Goal: Transaction & Acquisition: Book appointment/travel/reservation

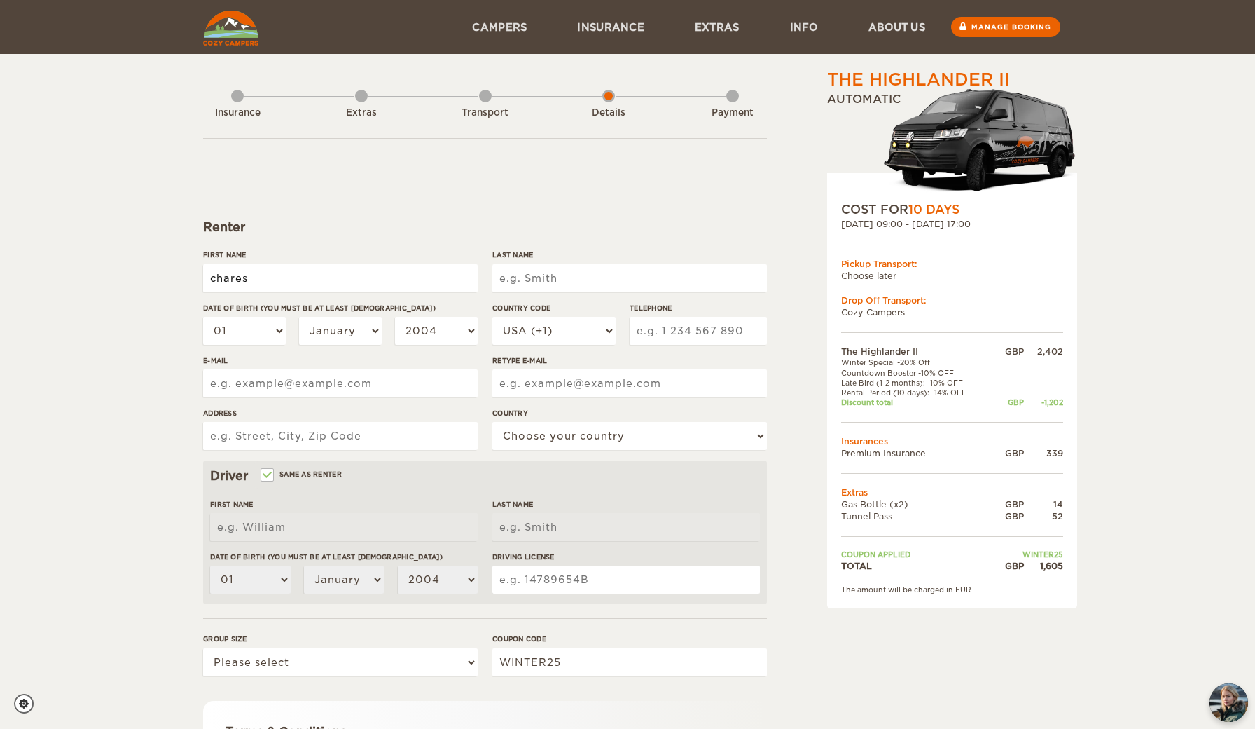
type input "chares"
type input "rawlinson"
select select "16"
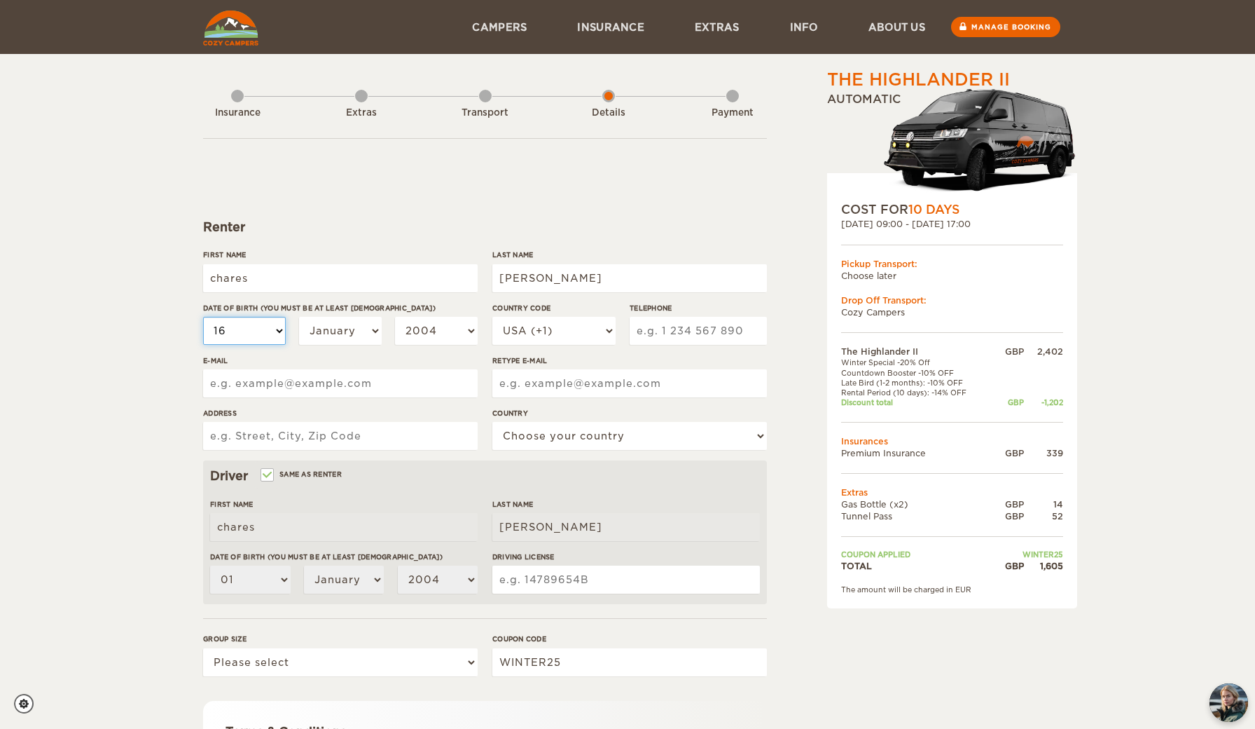
select select "16"
select select "05"
select select "1997"
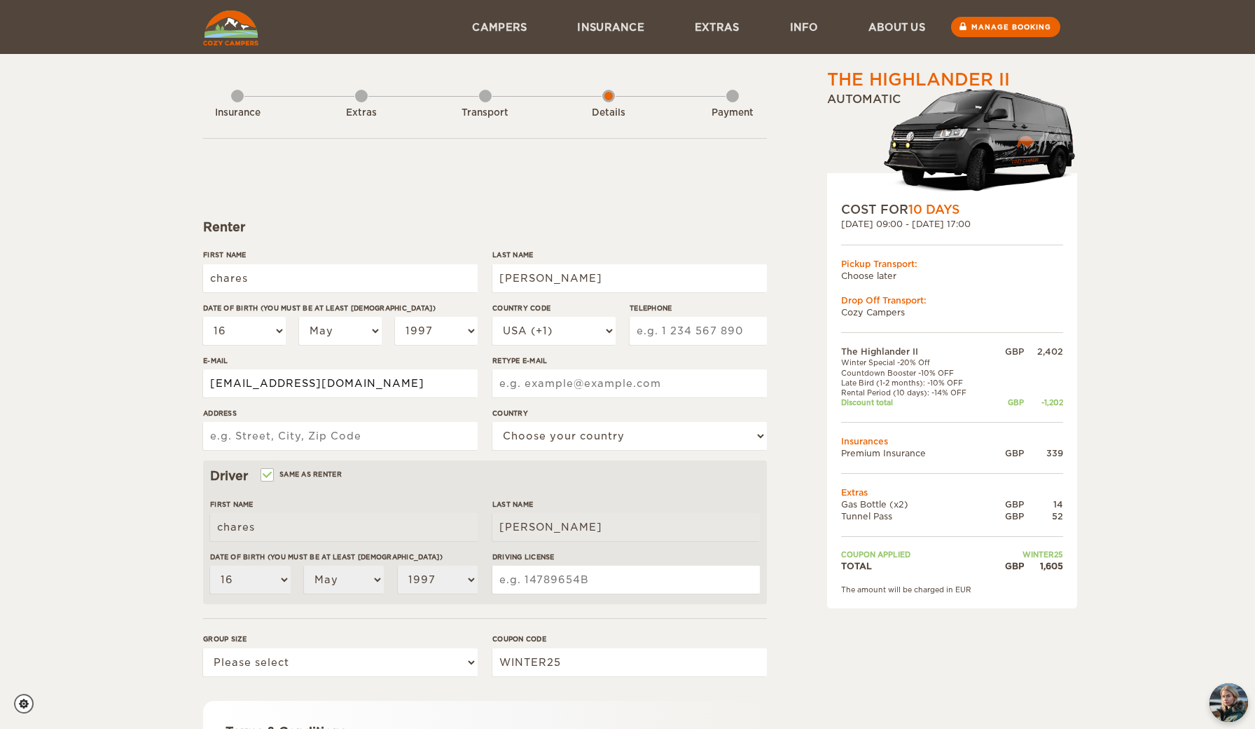
type input "rawlinsonc97@hotmail.co.uk"
select select "44"
type input "6 Sunnydale"
select select "221"
type input "07866427498"
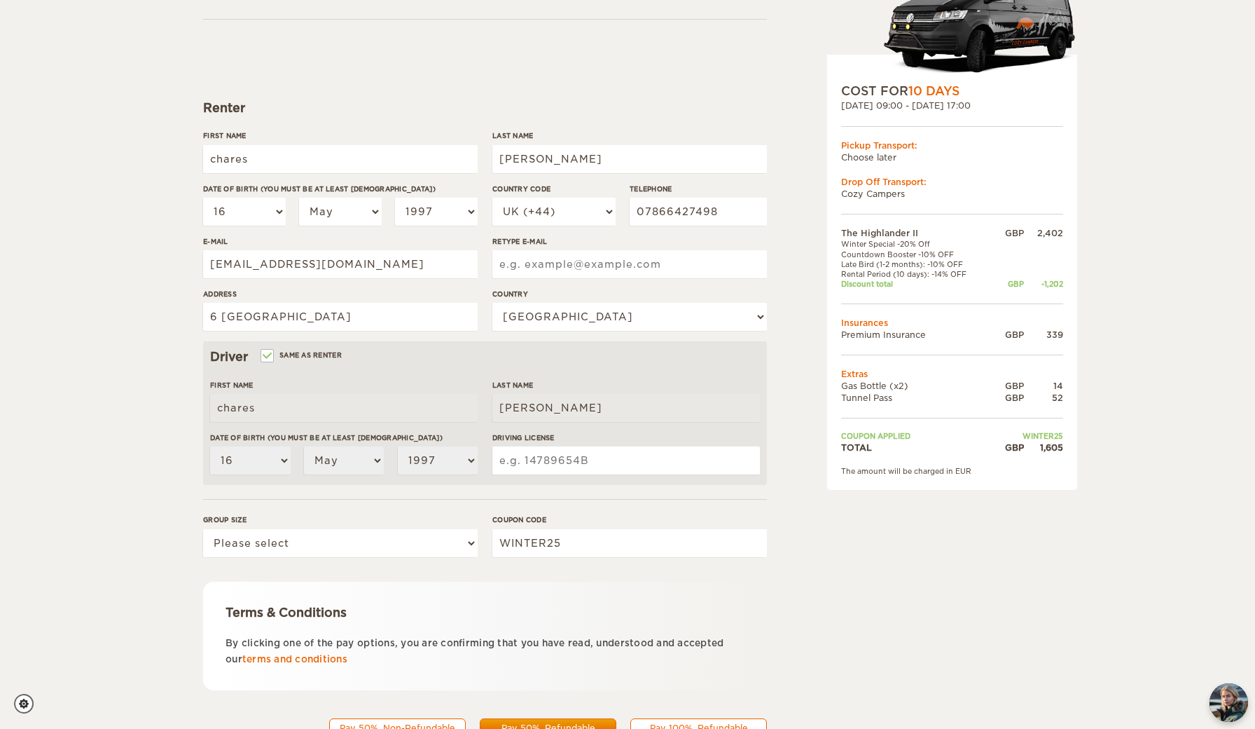
scroll to position [146, 0]
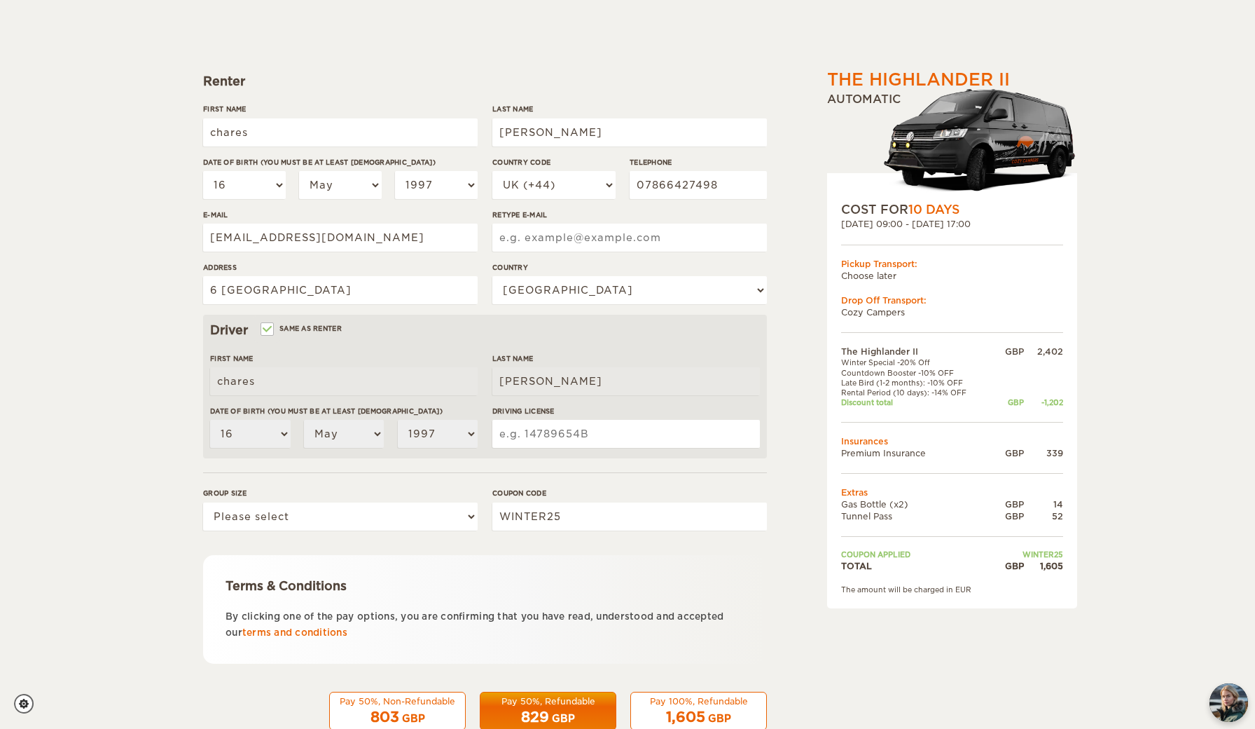
click at [270, 326] on input "Same as renter" at bounding box center [266, 330] width 9 height 9
checkbox input "false"
select select
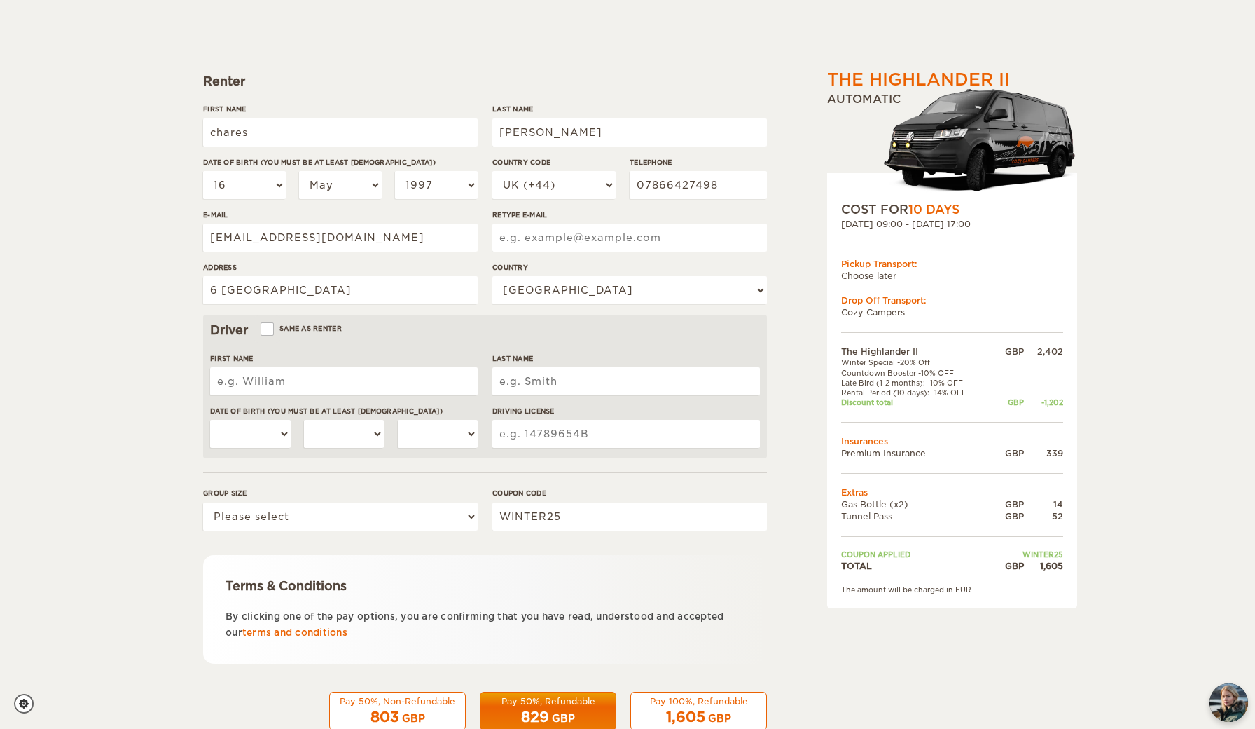
click at [271, 329] on input "Same as renter" at bounding box center [266, 330] width 9 height 9
checkbox input "true"
type input "chares"
type input "rawlinson"
select select "16"
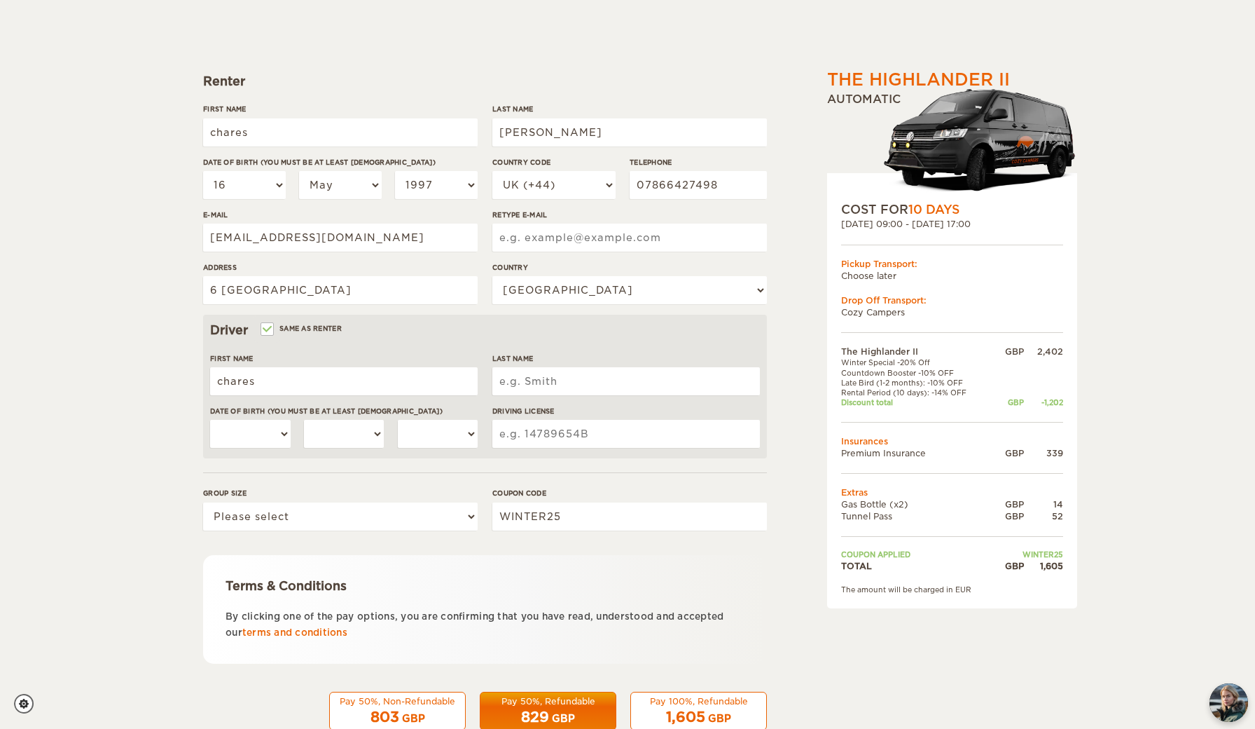
select select "05"
select select "1997"
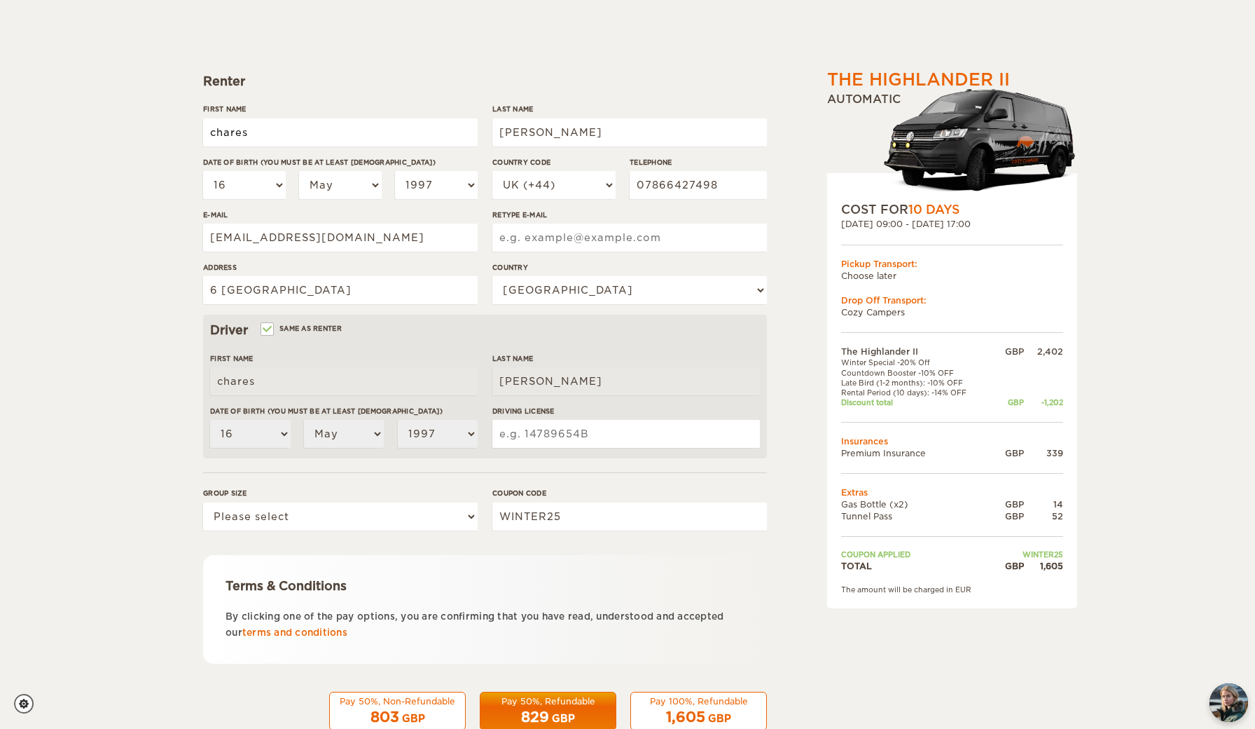
click at [218, 132] on input "chares" at bounding box center [340, 132] width 275 height 28
click at [235, 130] on input "chares" at bounding box center [340, 132] width 275 height 28
click at [214, 133] on input "[PERSON_NAME]" at bounding box center [340, 132] width 275 height 28
type input "[PERSON_NAME]"
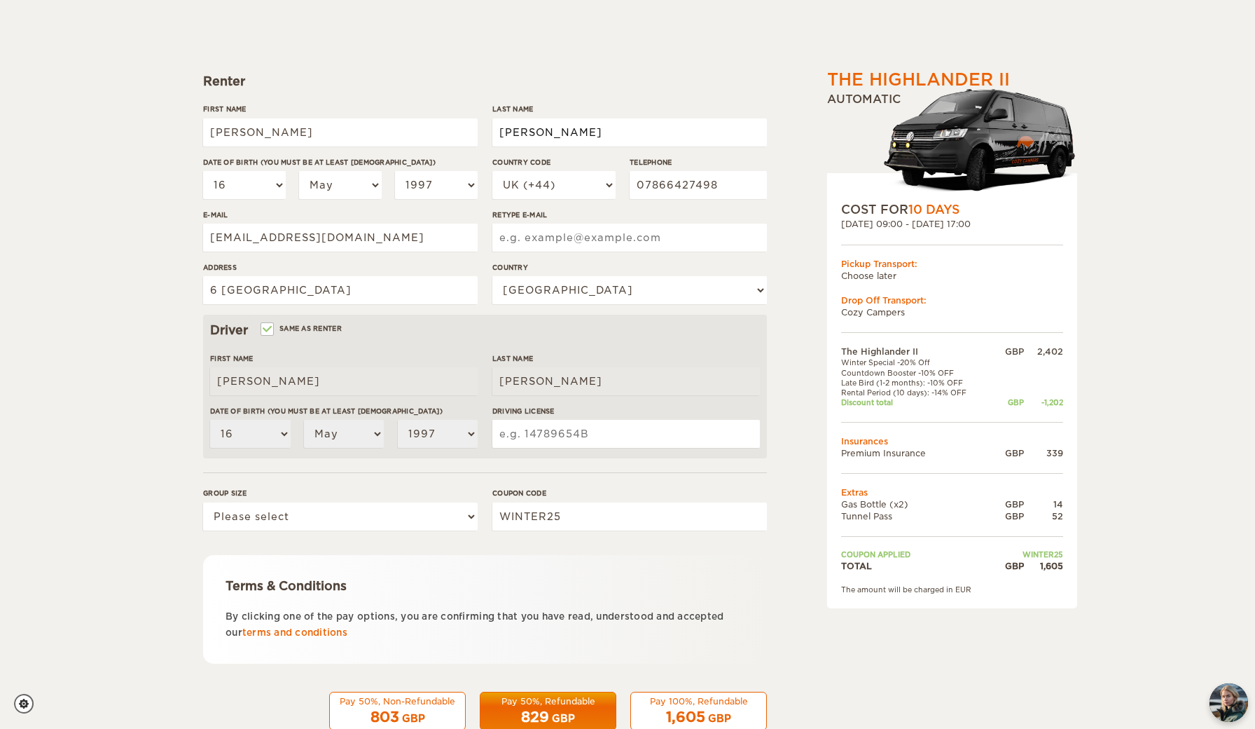
click at [503, 133] on input "rawlinson" at bounding box center [629, 132] width 275 height 28
type input "Rawlinson"
click at [422, 234] on input "rawlinsonc97@hotmail.co.uk" at bounding box center [340, 237] width 275 height 28
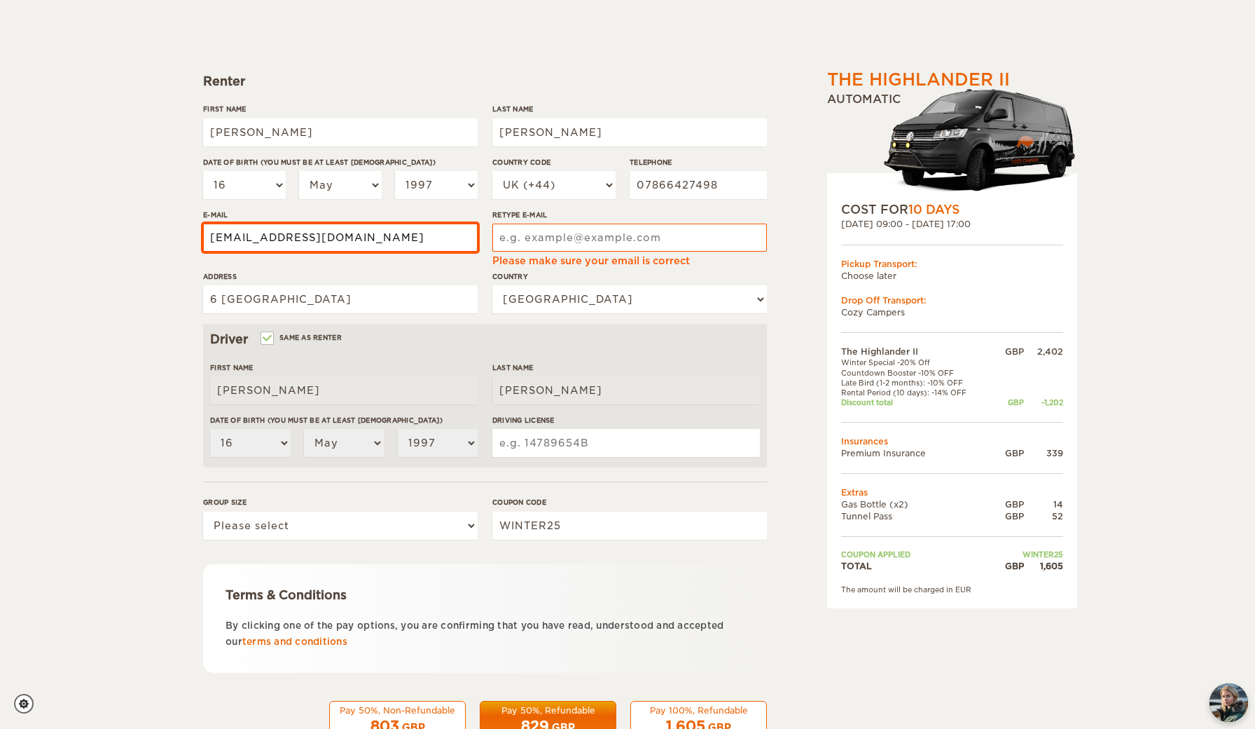
click at [422, 234] on input "rawlinsonc97@hotmail.co.uk" at bounding box center [340, 237] width 275 height 28
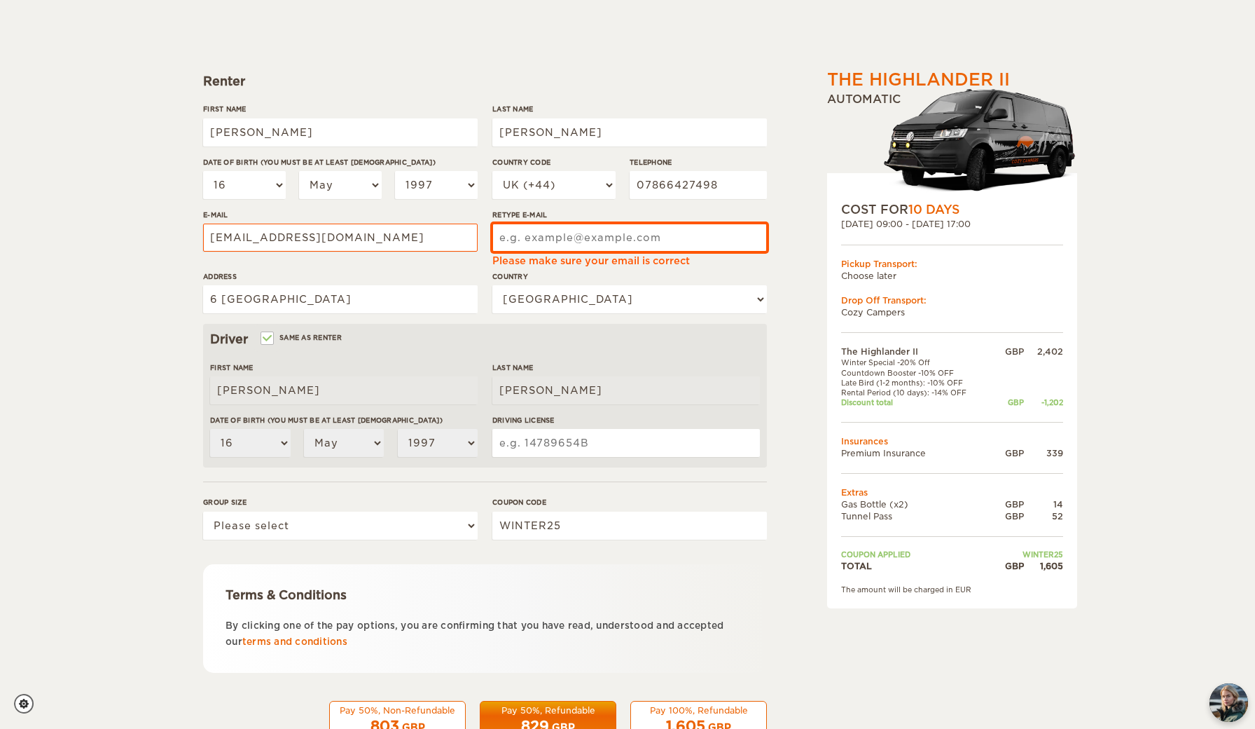
click at [537, 242] on input "Retype E-mail" at bounding box center [629, 237] width 275 height 28
paste input "rawlinsonc97@hotmail.co.uk"
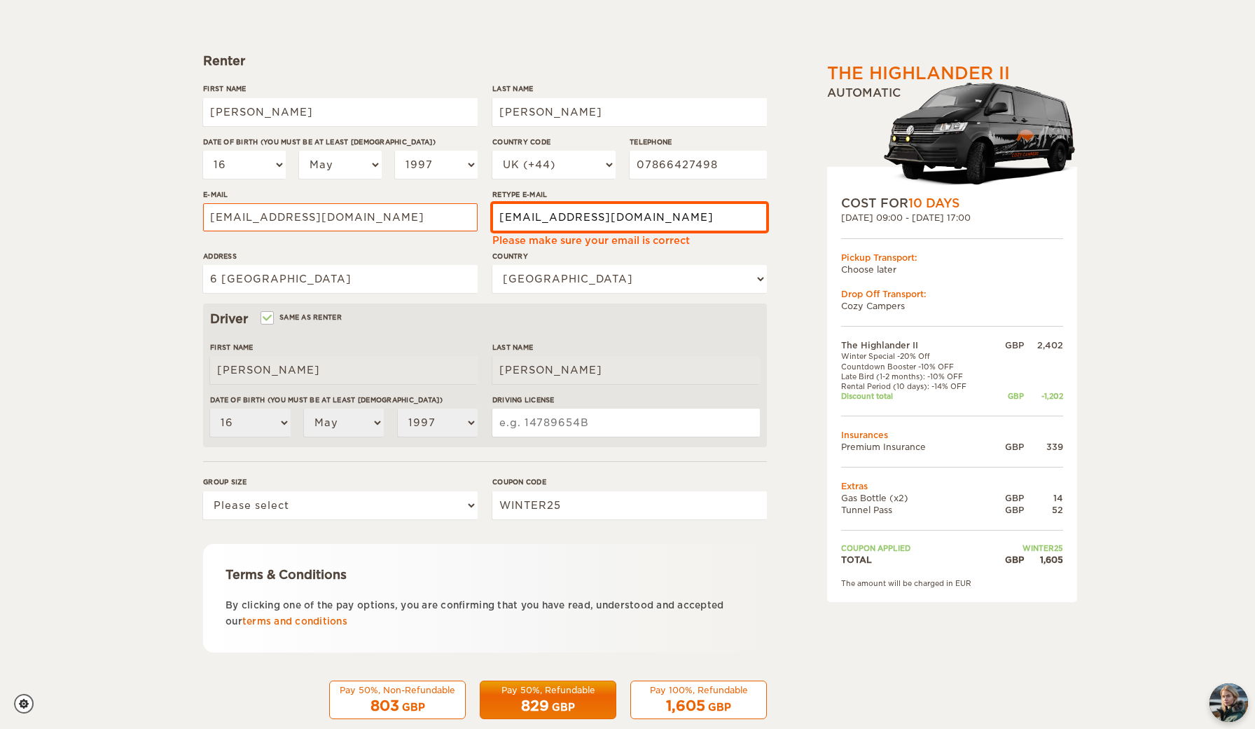
scroll to position [170, 0]
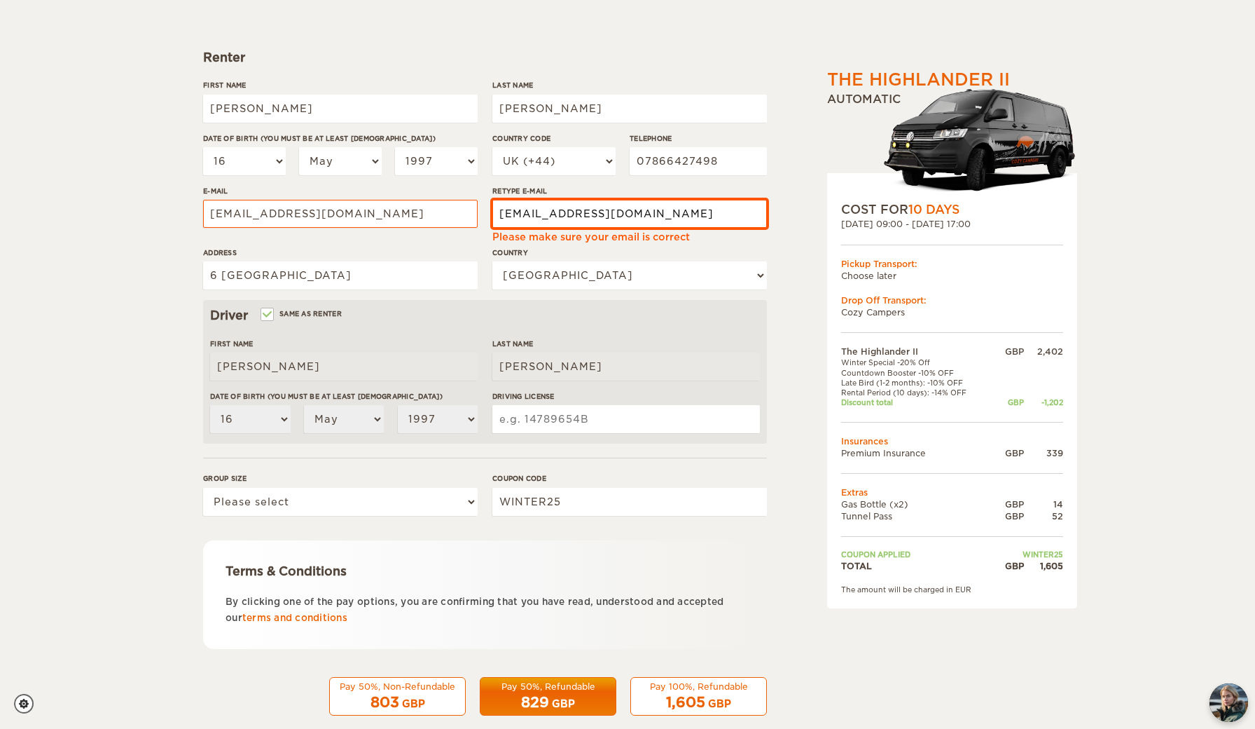
type input "rawlinsonc97@hotmail.co.uk"
click at [539, 409] on input "Driving License" at bounding box center [626, 419] width 268 height 28
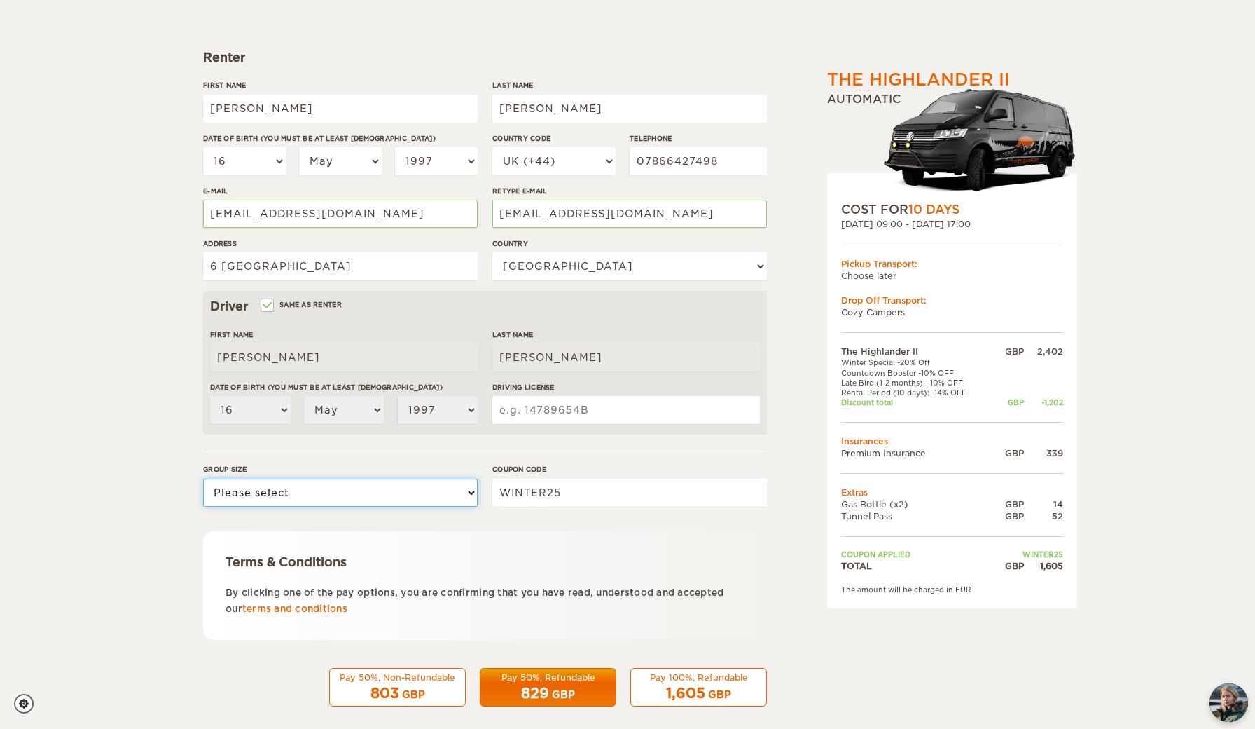
select select "2"
click at [542, 417] on input "Driving License" at bounding box center [626, 410] width 268 height 28
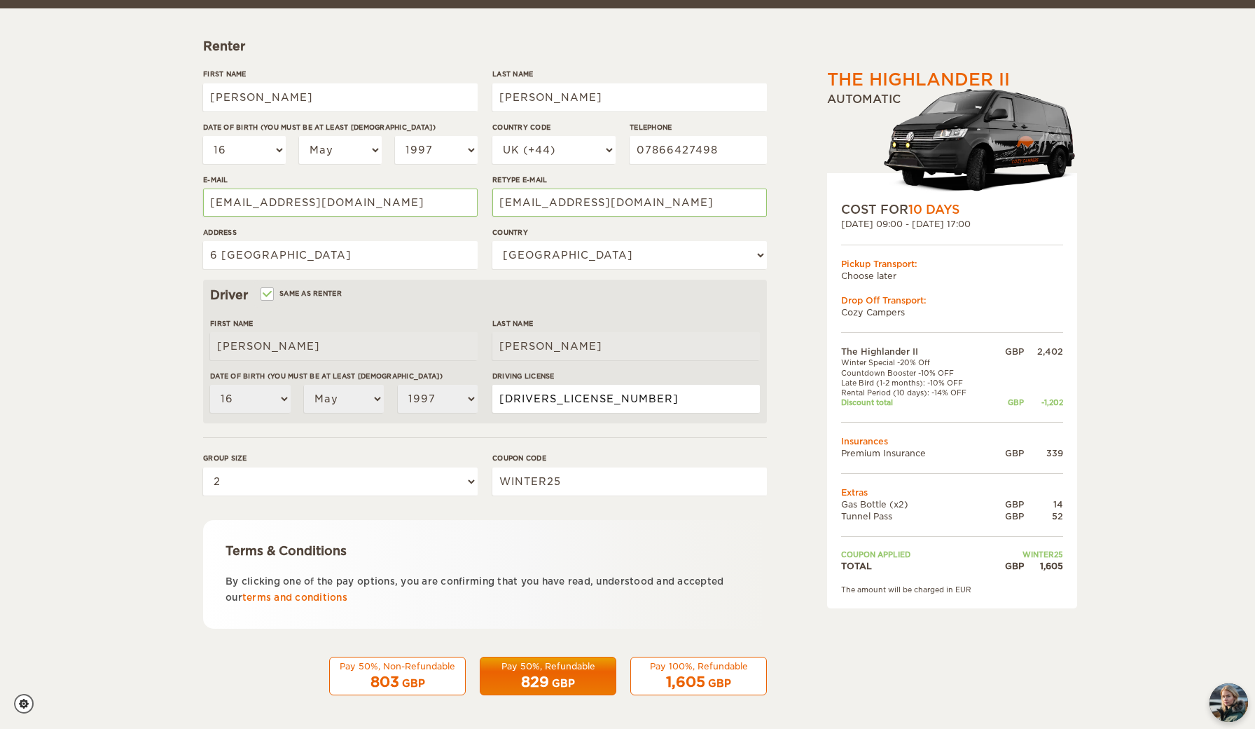
scroll to position [180, 0]
type input "RAWLI905167CF9ME"
click at [679, 675] on span "1,605" at bounding box center [685, 682] width 39 height 17
click at [705, 675] on div "1,605 GBP" at bounding box center [699, 682] width 118 height 20
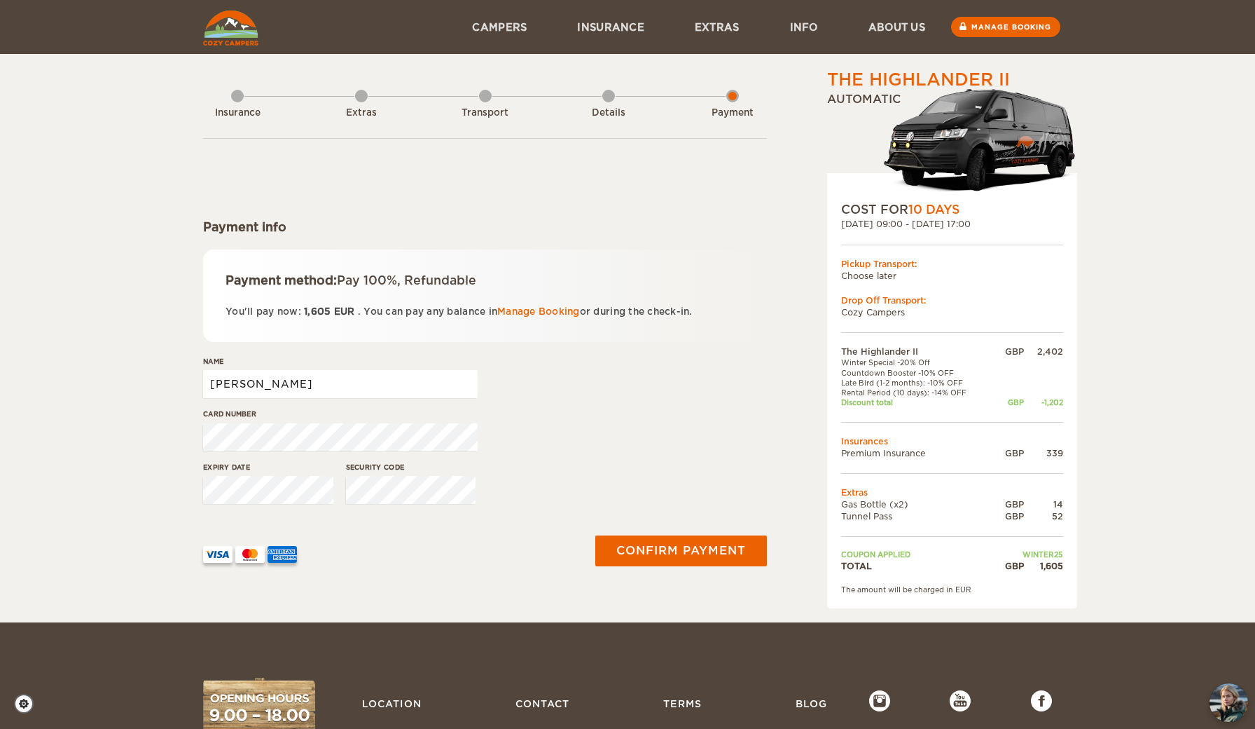
click at [320, 371] on input "[PERSON_NAME]" at bounding box center [340, 384] width 275 height 28
click at [291, 387] on input "[PERSON_NAME]" at bounding box center [340, 384] width 275 height 28
click at [666, 551] on button "Confirm payment" at bounding box center [681, 550] width 177 height 32
click at [314, 389] on input "[PERSON_NAME]" at bounding box center [340, 384] width 275 height 28
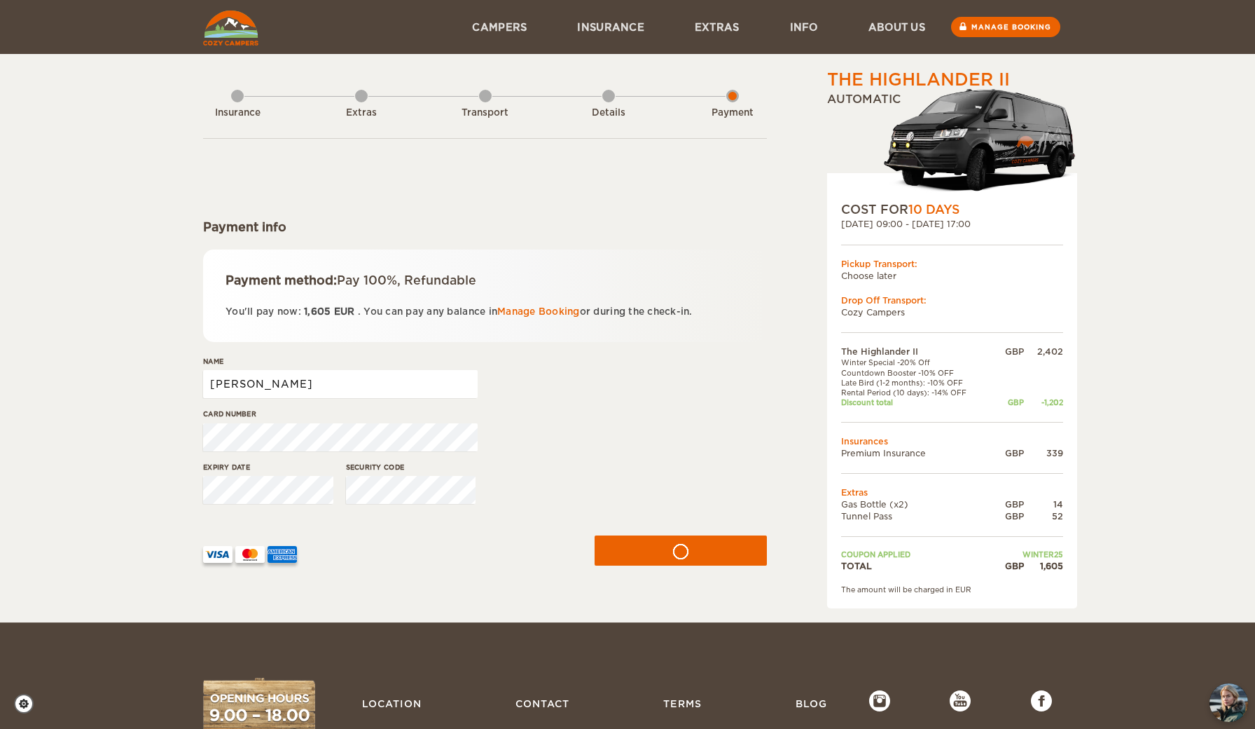
click at [314, 389] on input "[PERSON_NAME]" at bounding box center [340, 384] width 275 height 28
type input "[PERSON_NAME]"
click at [660, 558] on button "submit" at bounding box center [681, 549] width 178 height 31
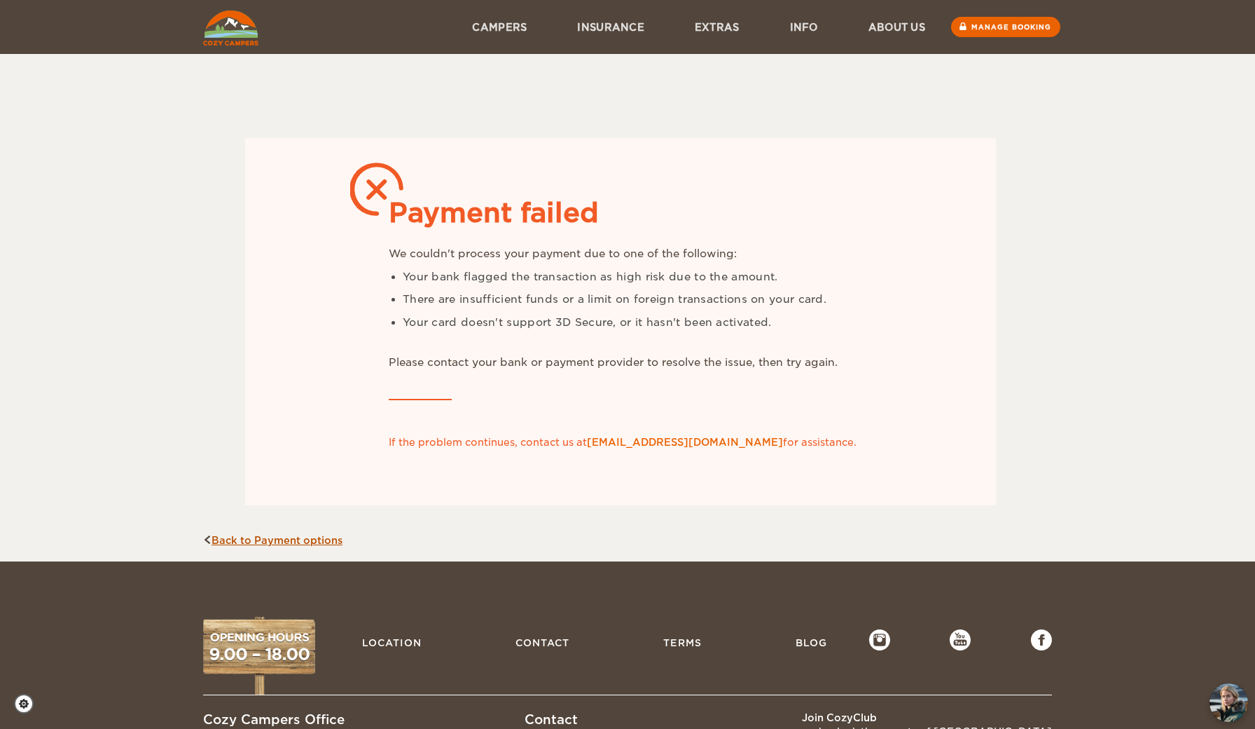
click at [301, 534] on link "Back to Payment options" at bounding box center [272, 539] width 139 height 11
